Goal: Information Seeking & Learning: Learn about a topic

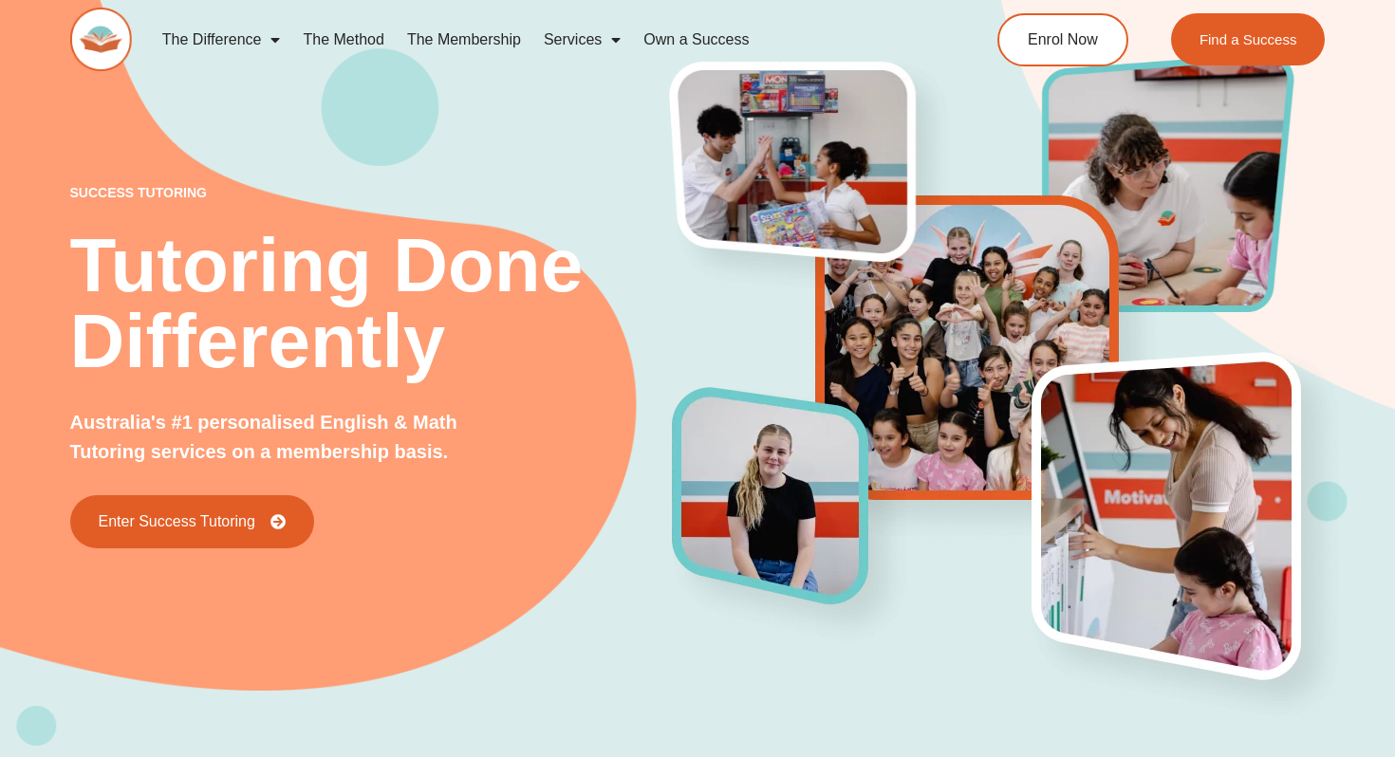
click at [608, 34] on span "Menu" at bounding box center [611, 40] width 19 height 34
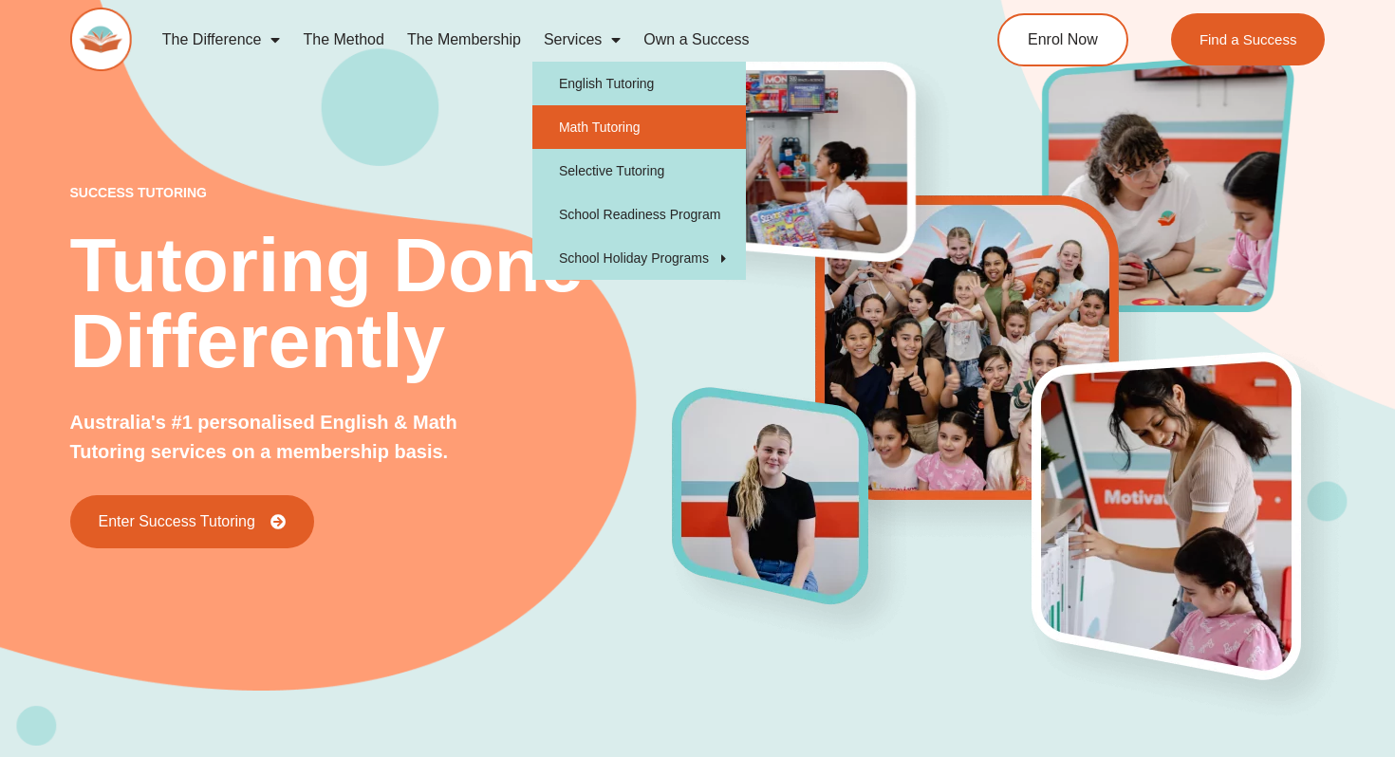
click at [628, 135] on link "Math Tutoring" at bounding box center [639, 127] width 214 height 44
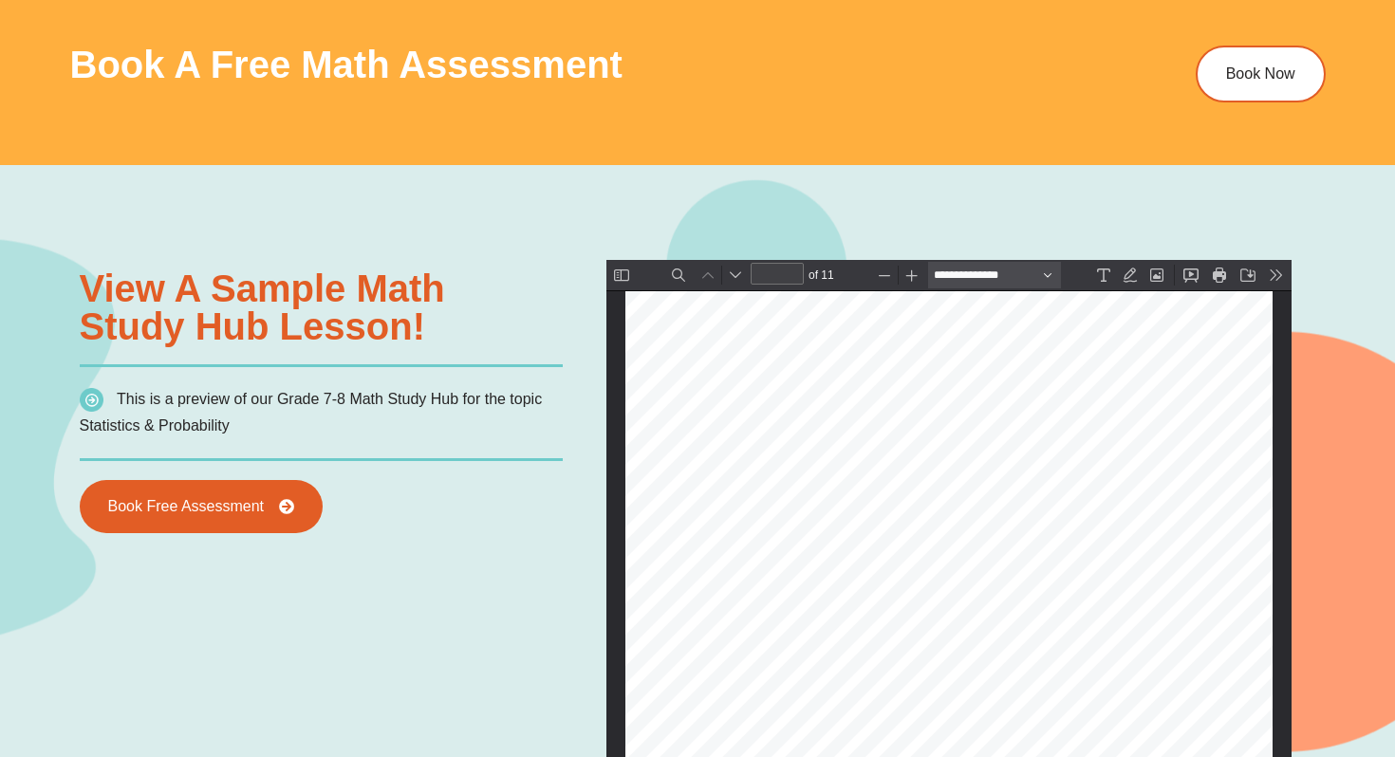
scroll to position [1159, 0]
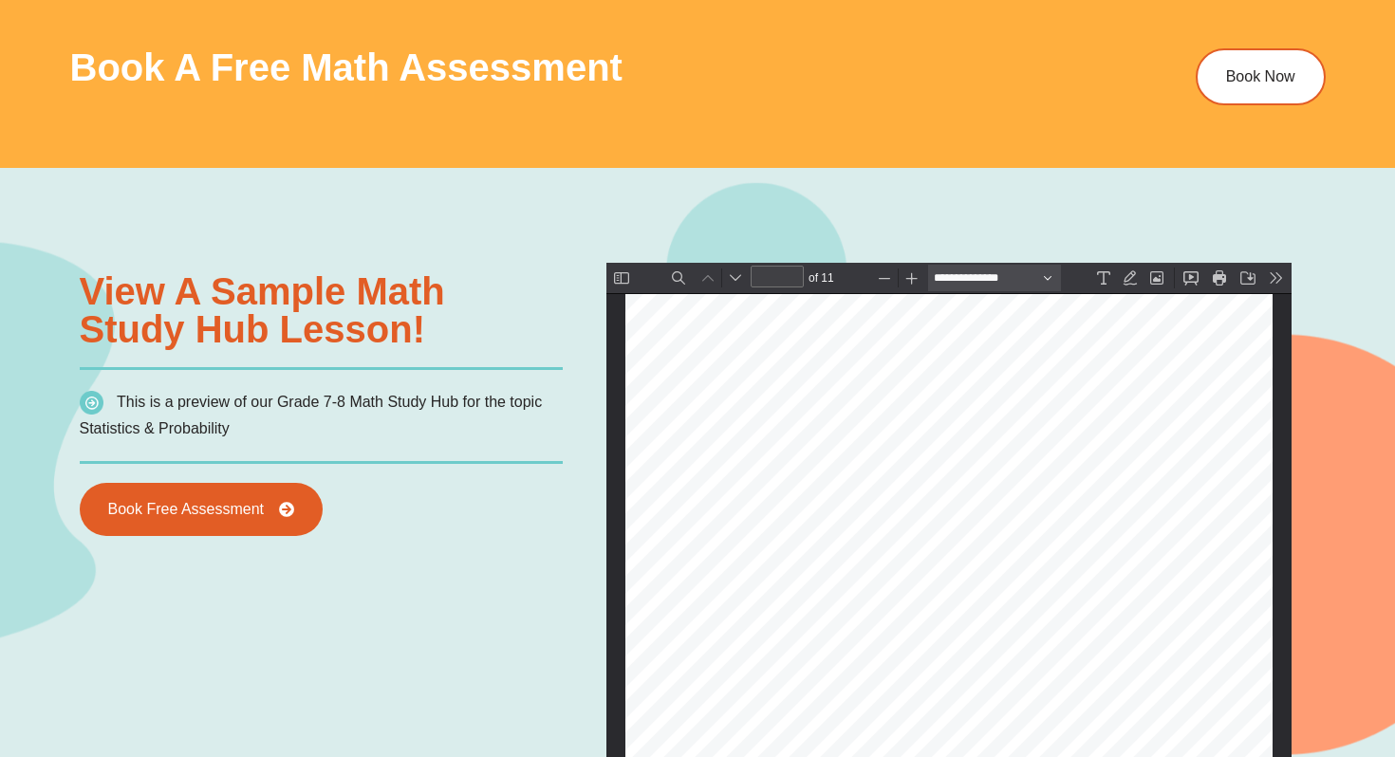
type input "*"
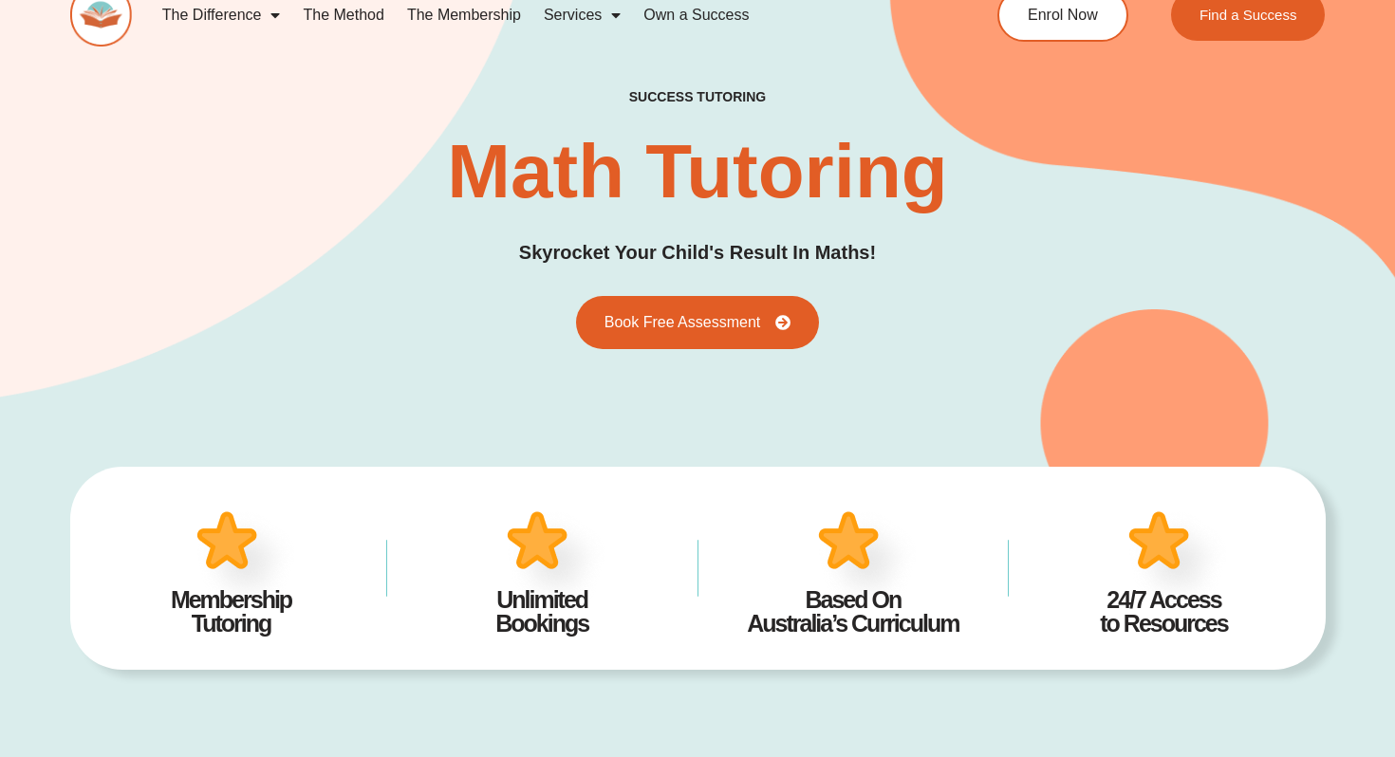
scroll to position [0, 0]
